Goal: Book appointment/travel/reservation

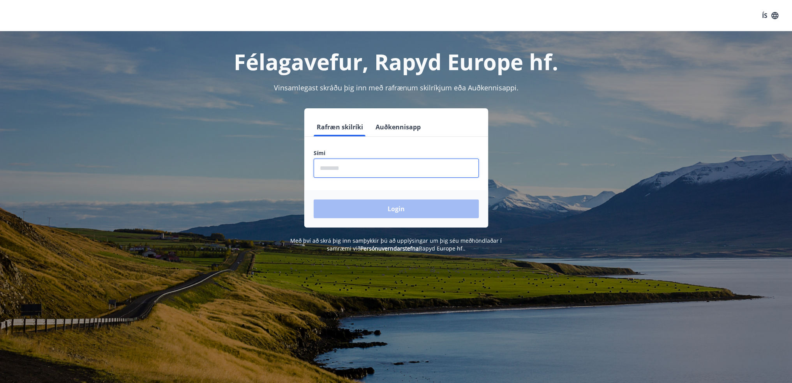
click at [364, 169] on input "phone" at bounding box center [396, 168] width 165 height 19
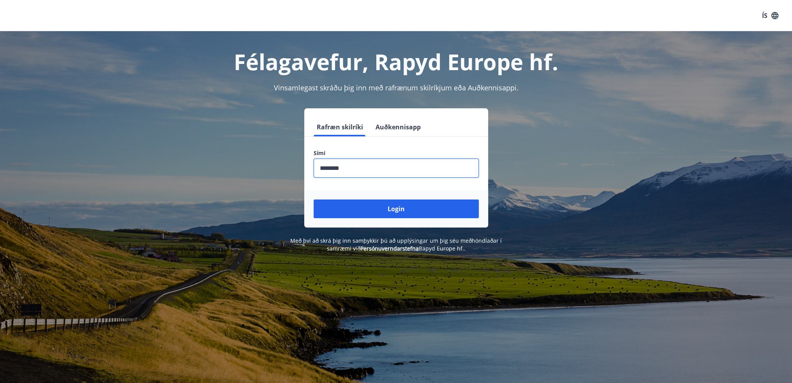
type input "********"
click at [314, 199] on button "Login" at bounding box center [396, 208] width 165 height 19
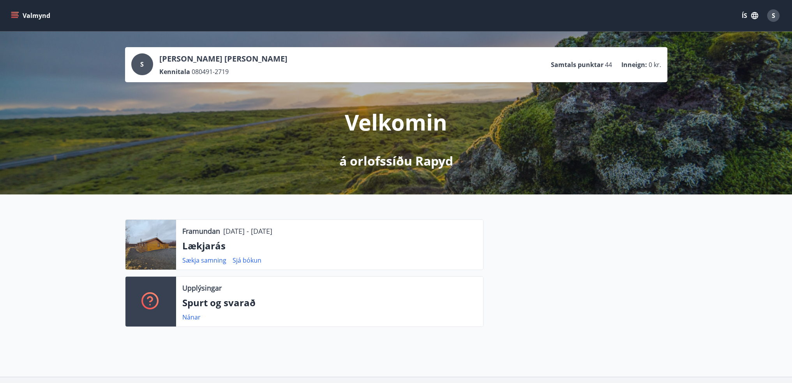
click at [151, 243] on div at bounding box center [150, 245] width 51 height 50
click at [17, 16] on icon "menu" at bounding box center [15, 16] width 8 height 8
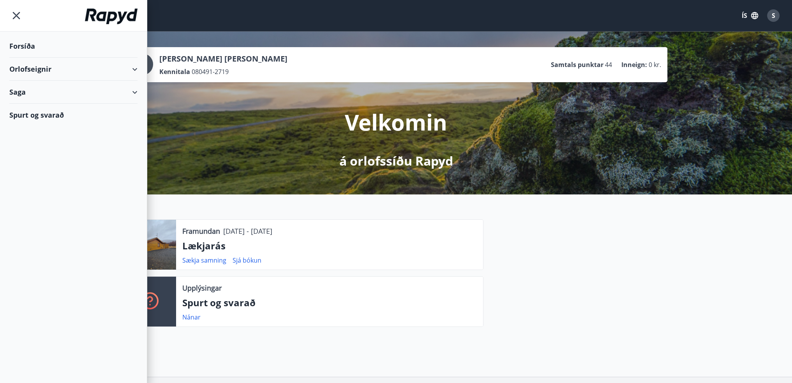
click at [130, 71] on div "Orlofseignir" at bounding box center [73, 69] width 128 height 23
click at [35, 92] on div "Framboð" at bounding box center [74, 89] width 116 height 16
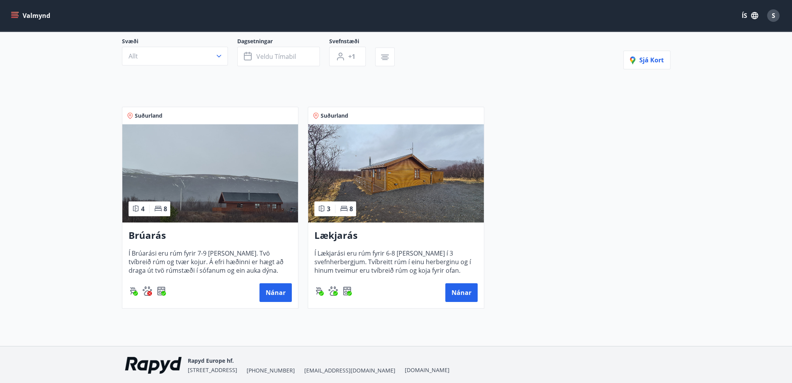
scroll to position [78, 0]
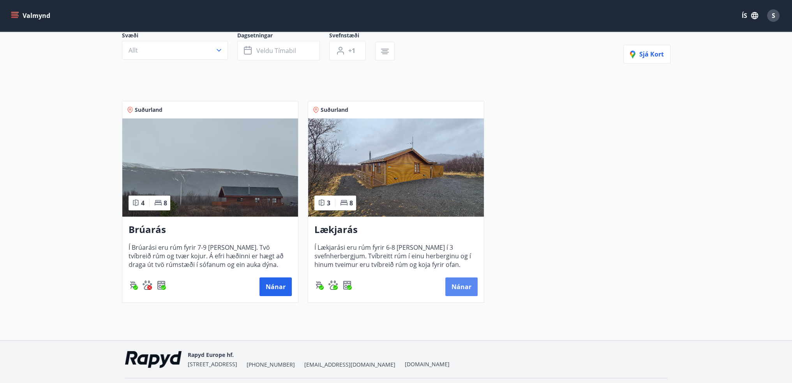
click at [452, 286] on button "Nánar" at bounding box center [461, 286] width 32 height 19
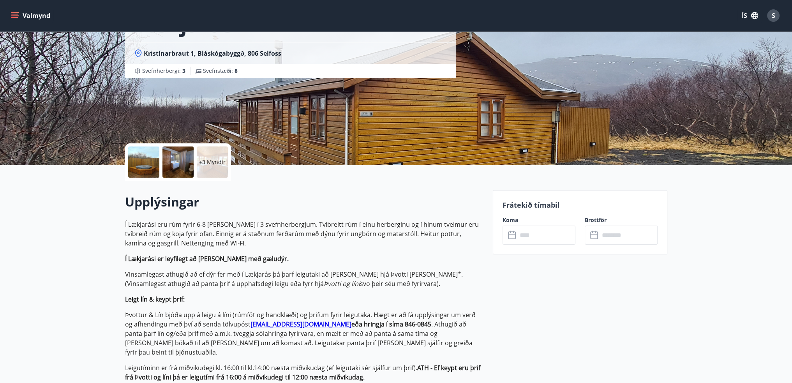
scroll to position [78, 0]
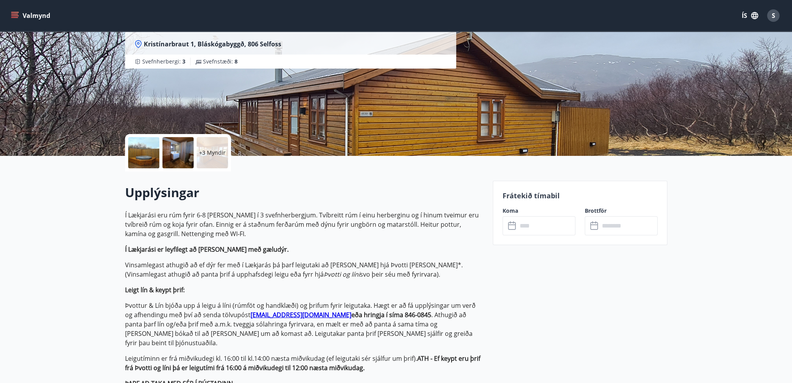
click at [205, 150] on p "+3 Myndir" at bounding box center [212, 153] width 26 height 8
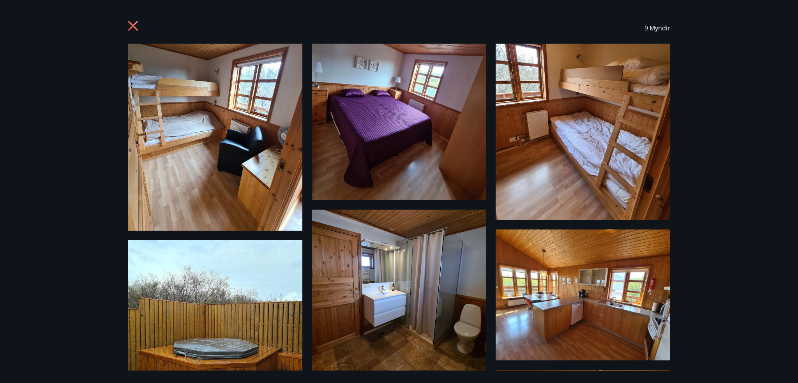
click at [132, 23] on icon at bounding box center [134, 27] width 12 height 12
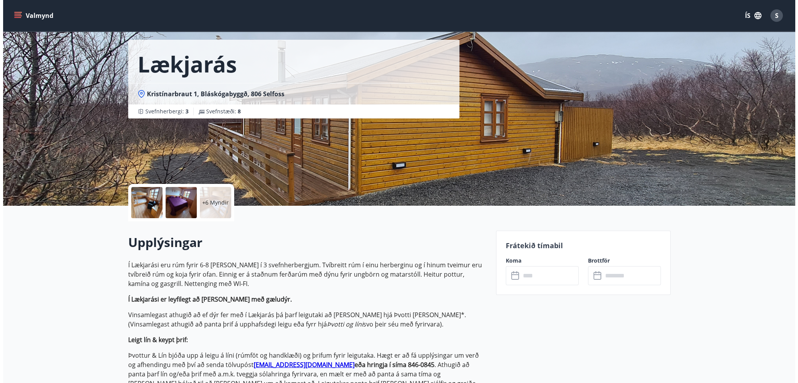
scroll to position [0, 0]
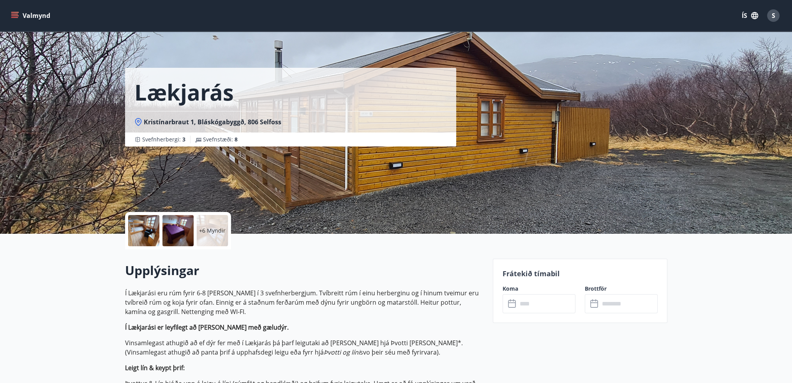
click at [217, 230] on p "+6 Myndir" at bounding box center [212, 231] width 26 height 8
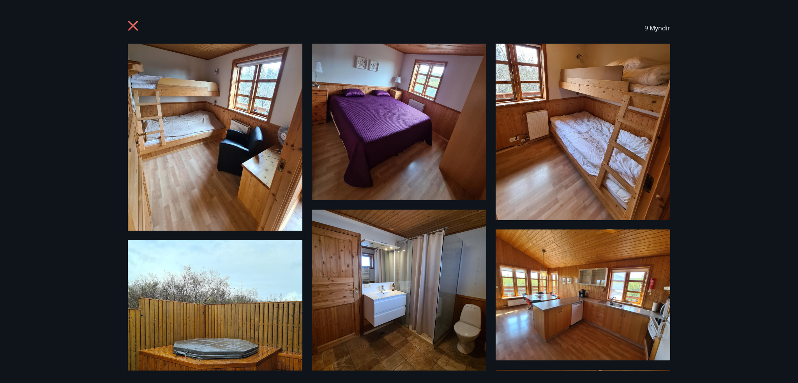
click at [129, 32] on div at bounding box center [134, 28] width 12 height 15
click at [132, 25] on icon at bounding box center [133, 26] width 10 height 10
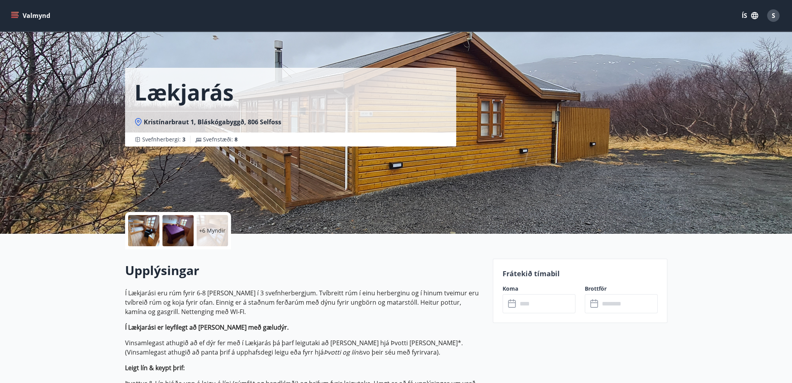
click at [143, 229] on div at bounding box center [143, 230] width 31 height 31
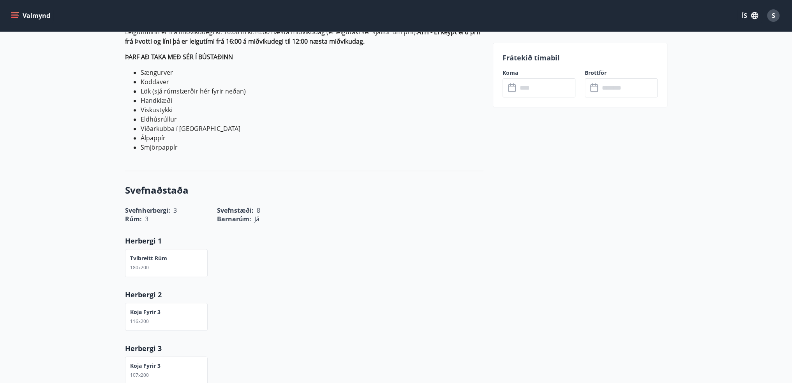
scroll to position [467, 0]
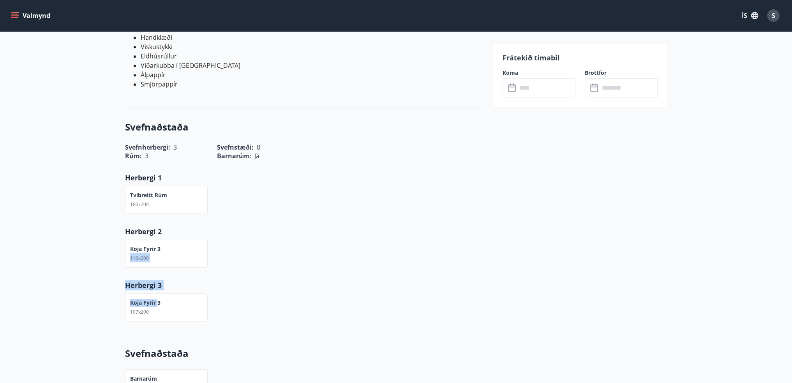
drag, startPoint x: 128, startPoint y: 249, endPoint x: 159, endPoint y: 280, distance: 44.1
click at [159, 280] on div "Svefnaðstaða Svefnherbergi : 3 Svefnstæði : 8 Rúm : 3 Barnarúm : Já Herbergi 1 …" at bounding box center [304, 221] width 358 height 226
click at [136, 255] on span "116x200" at bounding box center [139, 258] width 19 height 7
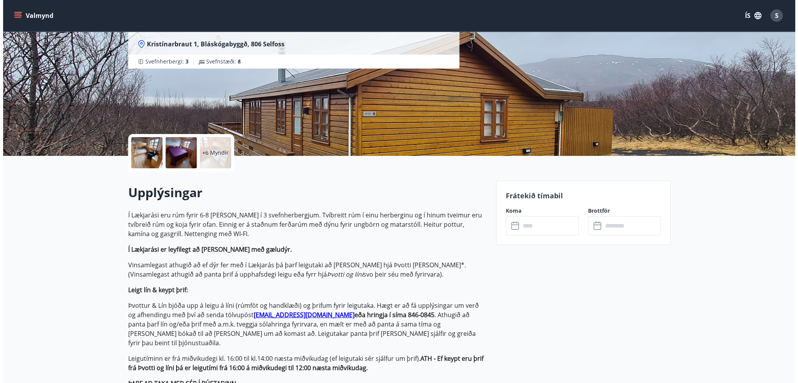
scroll to position [0, 0]
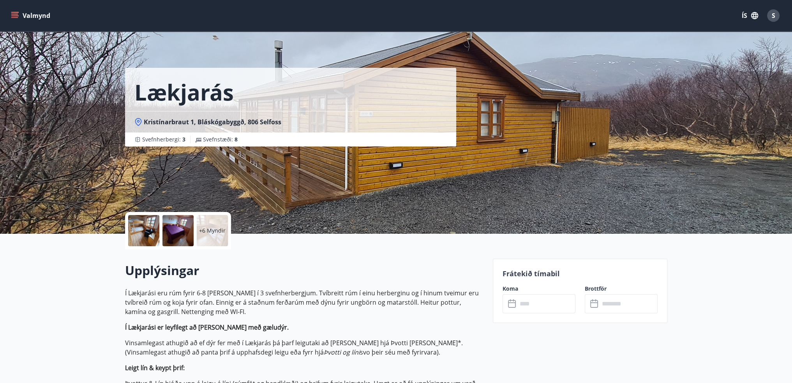
click at [188, 234] on div at bounding box center [177, 230] width 31 height 31
